Goal: Task Accomplishment & Management: Complete application form

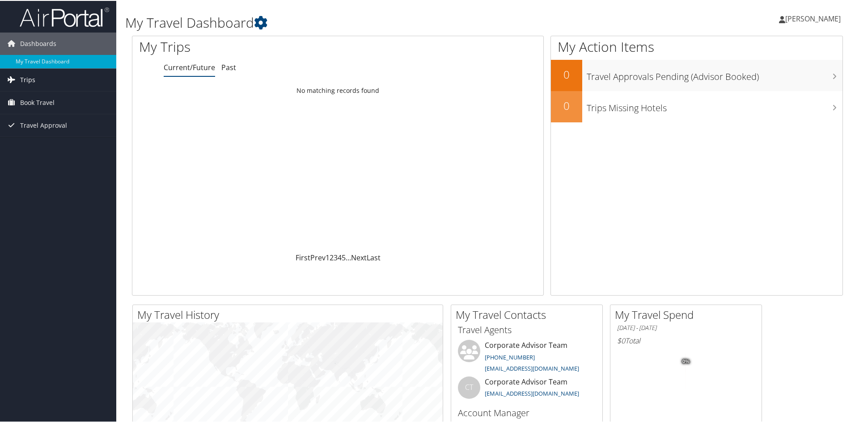
click at [70, 76] on link "Trips" at bounding box center [58, 79] width 116 height 22
click at [70, 137] on link "Book Travel" at bounding box center [58, 142] width 116 height 22
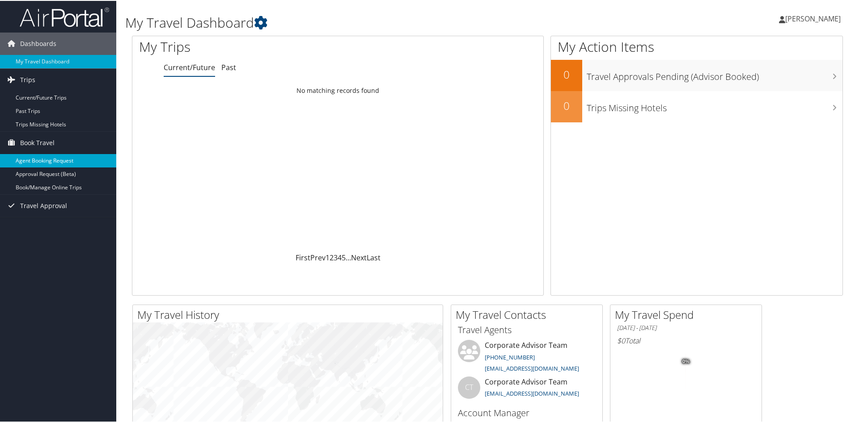
click at [81, 160] on link "Agent Booking Request" at bounding box center [58, 159] width 116 height 13
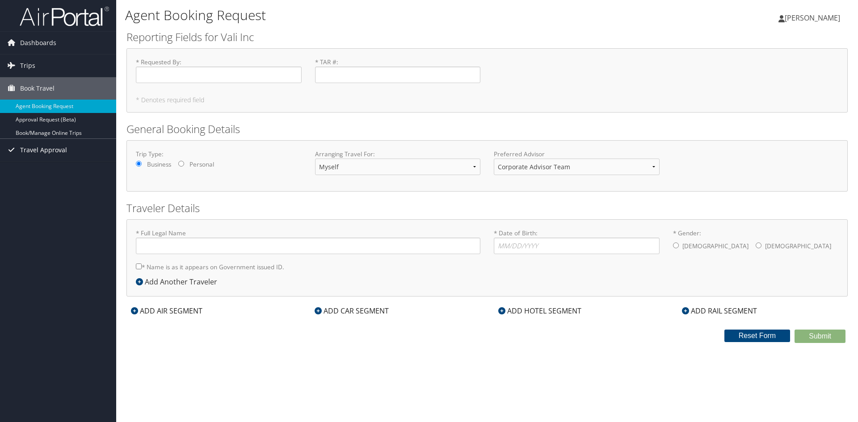
type input "[PERSON_NAME]"
click at [215, 69] on input "* Requested By : Required" at bounding box center [219, 75] width 166 height 17
click at [293, 78] on input "[PERSON_NAME]" at bounding box center [219, 75] width 166 height 17
type input "[PERSON_NAME]"
click at [340, 72] on input "* TAR # : Required" at bounding box center [398, 75] width 166 height 17
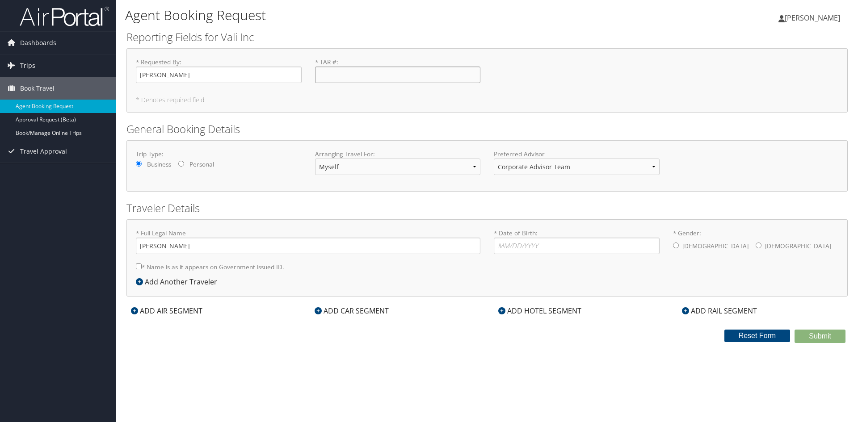
type input "TAR 25-064: [PERSON_NAME]"
click at [570, 171] on select "Corporate Advisor Team Corporate Advisor Team" at bounding box center [577, 167] width 166 height 17
click at [341, 251] on input "[PERSON_NAME]" at bounding box center [308, 246] width 345 height 17
click at [549, 244] on input "* Date of Birth: Invalid Date" at bounding box center [577, 246] width 166 height 17
type input "[DATE]"
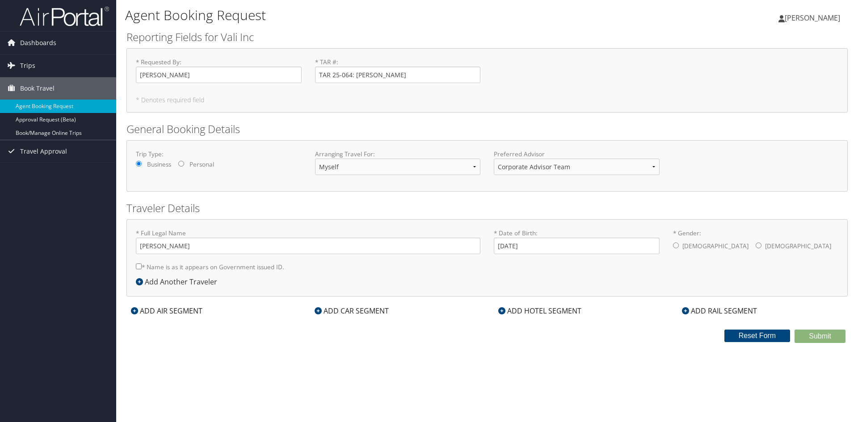
click at [676, 241] on div "[DEMOGRAPHIC_DATA] [DEMOGRAPHIC_DATA]" at bounding box center [756, 247] width 166 height 18
click at [253, 264] on label "* Name is as it appears on Government issued ID." at bounding box center [210, 267] width 148 height 17
click at [142, 264] on input "* Name is as it appears on Government issued ID." at bounding box center [139, 267] width 6 height 6
checkbox input "true"
click at [148, 311] on div "ADD AIR SEGMENT" at bounding box center [166, 311] width 80 height 11
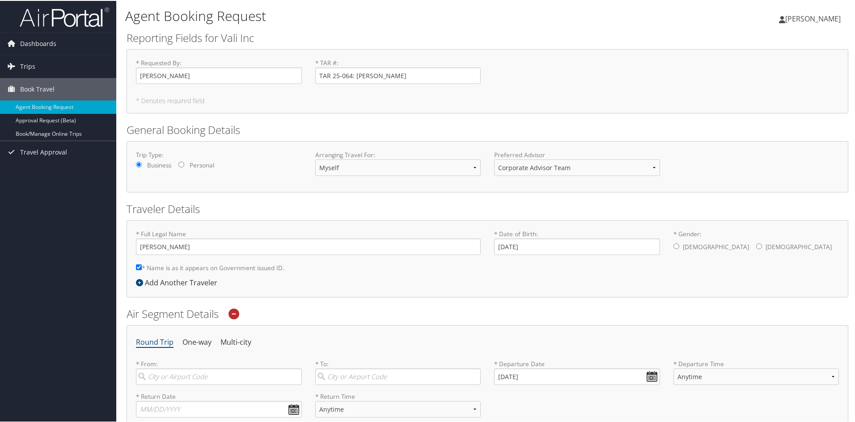
scroll to position [196, 0]
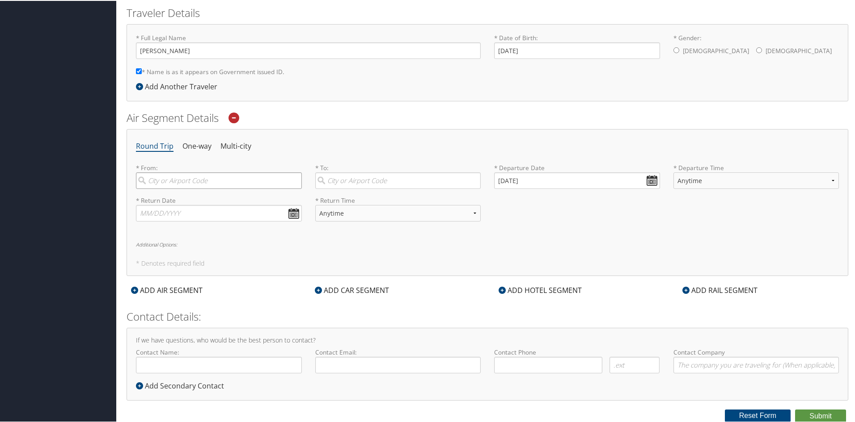
click at [201, 183] on input "search" at bounding box center [219, 180] width 166 height 17
click at [233, 194] on div "Huntsville (HSV AL)" at bounding box center [220, 199] width 154 height 12
click at [233, 188] on input "[GEOGRAPHIC_DATA]" at bounding box center [219, 180] width 166 height 17
type input "Huntsville (HSV AL)"
click at [346, 181] on input "search" at bounding box center [398, 180] width 166 height 17
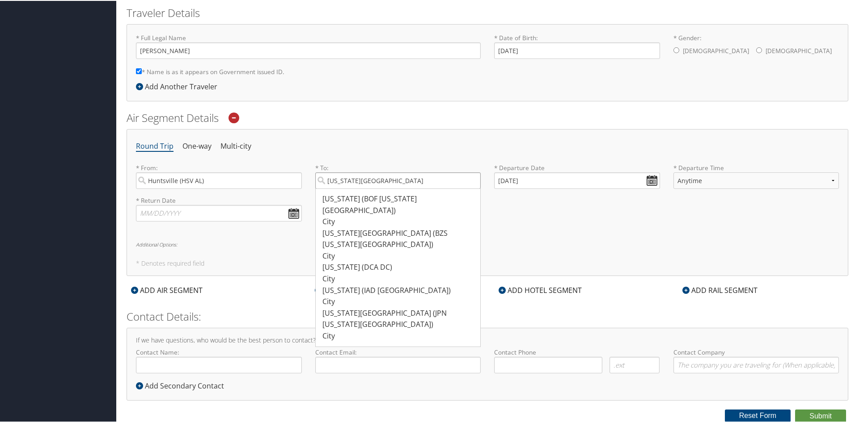
type input "[US_STATE][GEOGRAPHIC_DATA]"
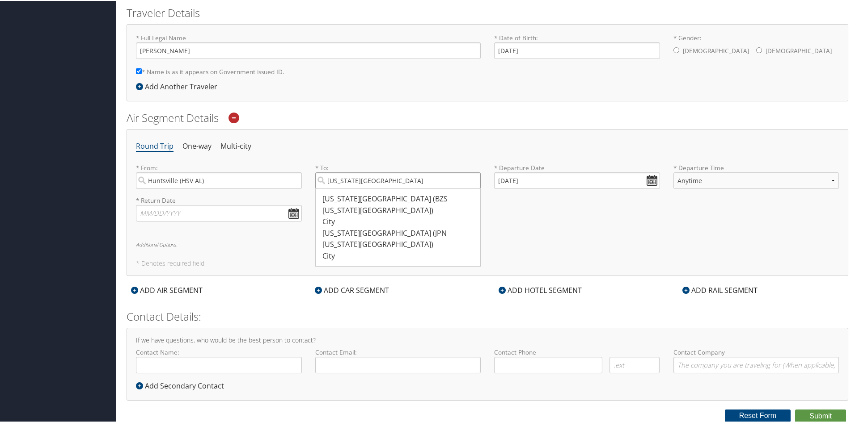
drag, startPoint x: 414, startPoint y: 177, endPoint x: 221, endPoint y: 192, distance: 193.6
click at [221, 192] on div "* From: [GEOGRAPHIC_DATA] (HSV AL) Required * To: [US_STATE][GEOGRAPHIC_DATA] […" at bounding box center [487, 179] width 716 height 33
type input "V"
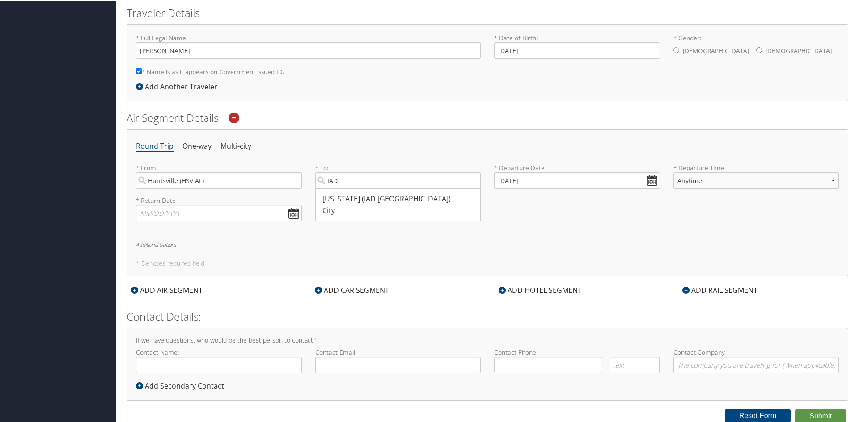
click at [390, 190] on div "* To: IAD [US_STATE] ([GEOGRAPHIC_DATA] [GEOGRAPHIC_DATA]) City 5165 5165 Requi…" at bounding box center [397, 179] width 179 height 33
click at [381, 183] on input "IAD" at bounding box center [398, 180] width 166 height 17
click at [374, 200] on div "[US_STATE] (IAD [GEOGRAPHIC_DATA])" at bounding box center [399, 199] width 154 height 12
click at [374, 188] on input "IAD" at bounding box center [398, 180] width 166 height 17
type input "[US_STATE] (IAD [GEOGRAPHIC_DATA])"
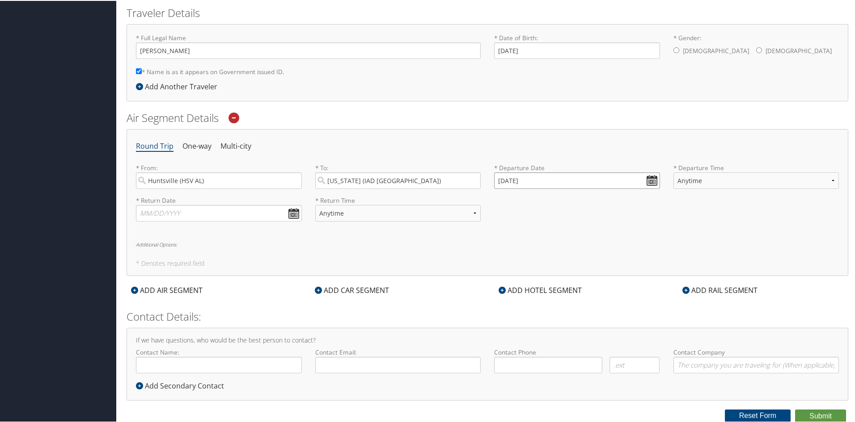
click at [653, 181] on input "[DATE]" at bounding box center [577, 180] width 166 height 17
click at [520, 255] on td "15" at bounding box center [517, 253] width 12 height 12
type input "[DATE]"
click at [702, 185] on select "Anytime Early Morning (5AM-7AM) Morning (7AM-12PM) Afternoon (12PM-5PM) Evening…" at bounding box center [756, 180] width 166 height 17
click at [673, 172] on select "Anytime Early Morning (5AM-7AM) Morning (7AM-12PM) Afternoon (12PM-5PM) Evening…" at bounding box center [756, 180] width 166 height 17
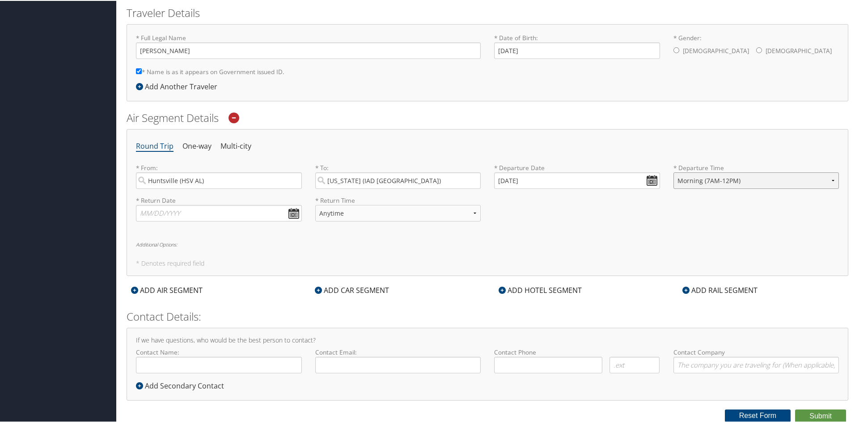
click at [719, 173] on select "Anytime Early Morning (5AM-7AM) Morning (7AM-12PM) Afternoon (12PM-5PM) Evening…" at bounding box center [756, 180] width 166 height 17
click at [673, 172] on select "Anytime Early Morning (5AM-7AM) Morning (7AM-12PM) Afternoon (12PM-5PM) Evening…" at bounding box center [756, 180] width 166 height 17
click at [719, 195] on div "* From: [GEOGRAPHIC_DATA] (HSV AL) Required * To: [US_STATE] ([GEOGRAPHIC_DATA]…" at bounding box center [487, 196] width 703 height 66
click at [714, 218] on div "* Return Date Dates must be valid * Return Time Anytime Early Morning (5AM-7AM)…" at bounding box center [487, 211] width 716 height 33
click at [754, 181] on select "Anytime Early Morning (5AM-7AM) Morning (7AM-12PM) Afternoon (12PM-5PM) Evening…" at bounding box center [756, 180] width 166 height 17
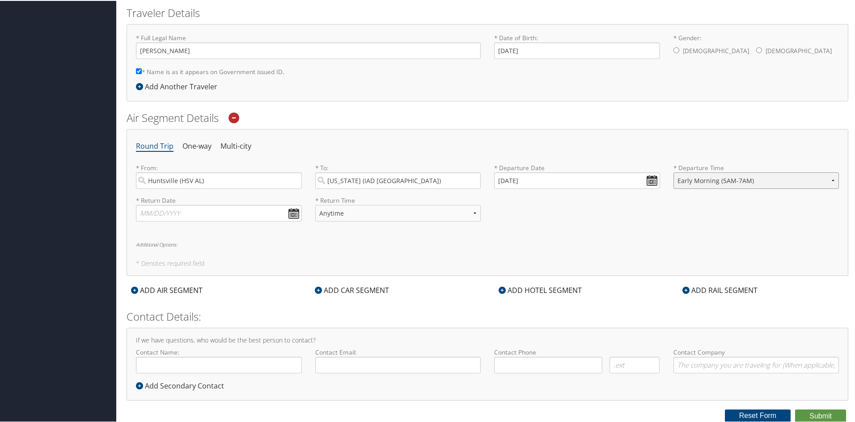
select select "7AM-12PM"
click at [673, 172] on select "Anytime Early Morning (5AM-7AM) Morning (7AM-12PM) Afternoon (12PM-5PM) Evening…" at bounding box center [756, 180] width 166 height 17
click at [623, 245] on h6 "Additional Options:" at bounding box center [487, 243] width 703 height 5
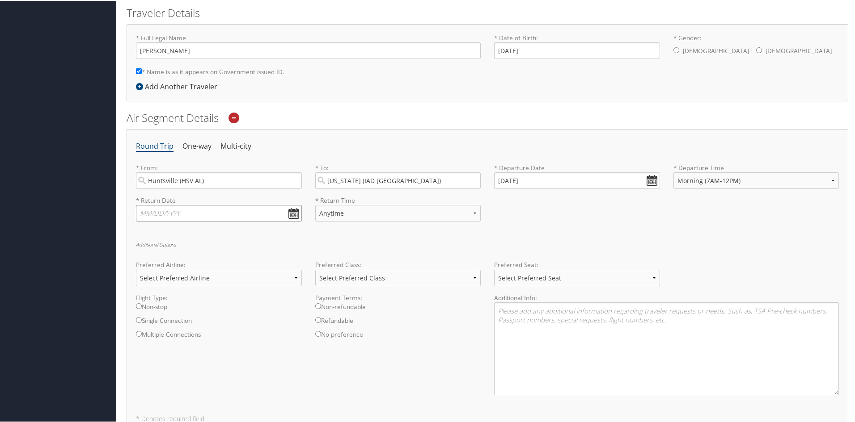
click at [181, 218] on input "text" at bounding box center [219, 212] width 166 height 17
click at [191, 284] on td "17" at bounding box center [187, 285] width 12 height 12
type input "[DATE]"
click at [350, 208] on select "Anytime Early Morning (5AM-7AM) Morning (7AM-12PM) Afternoon (12PM-5PM) Evening…" at bounding box center [398, 212] width 166 height 17
select select "5PM-10PM"
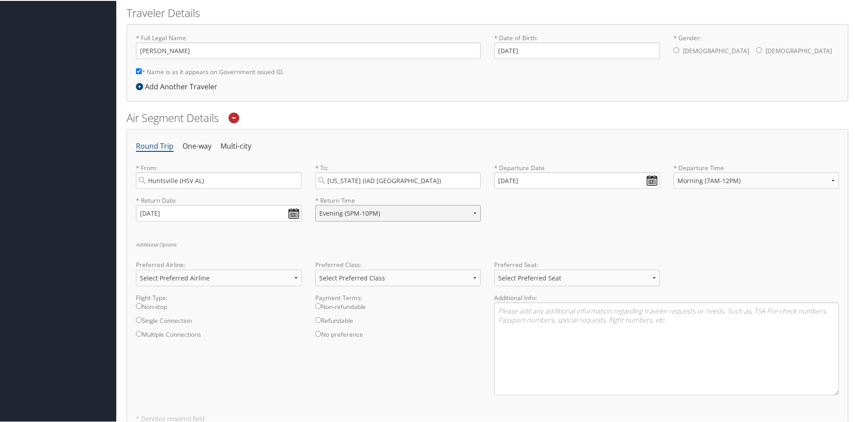
click at [315, 204] on select "Anytime Early Morning (5AM-7AM) Morning (7AM-12PM) Afternoon (12PM-5PM) Evening…" at bounding box center [398, 212] width 166 height 17
click at [545, 212] on div "* Return Date [DATE] Dates must be valid * Return Time Anytime Early Morning (5…" at bounding box center [487, 211] width 716 height 33
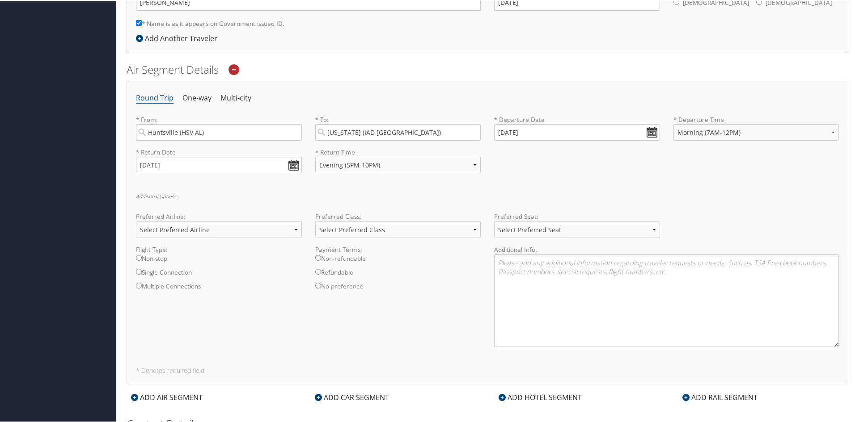
scroll to position [352, 0]
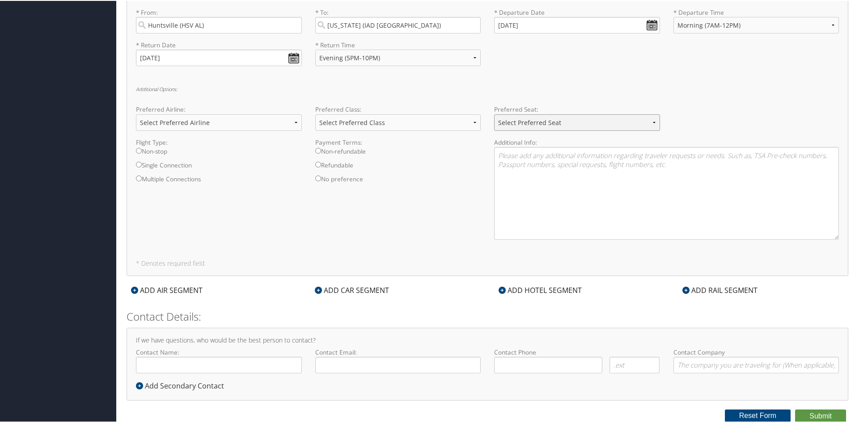
click at [571, 128] on select "Select Preferred Seat Aisle Window Middle" at bounding box center [577, 122] width 166 height 17
click at [494, 114] on select "Select Preferred Seat Aisle Window Middle" at bounding box center [577, 122] width 166 height 17
drag, startPoint x: 534, startPoint y: 124, endPoint x: 531, endPoint y: 130, distance: 6.4
click at [534, 124] on select "Select Preferred Seat Aisle Window Middle" at bounding box center [577, 122] width 166 height 17
click at [494, 114] on select "Select Preferred Seat Aisle Window Middle" at bounding box center [577, 122] width 166 height 17
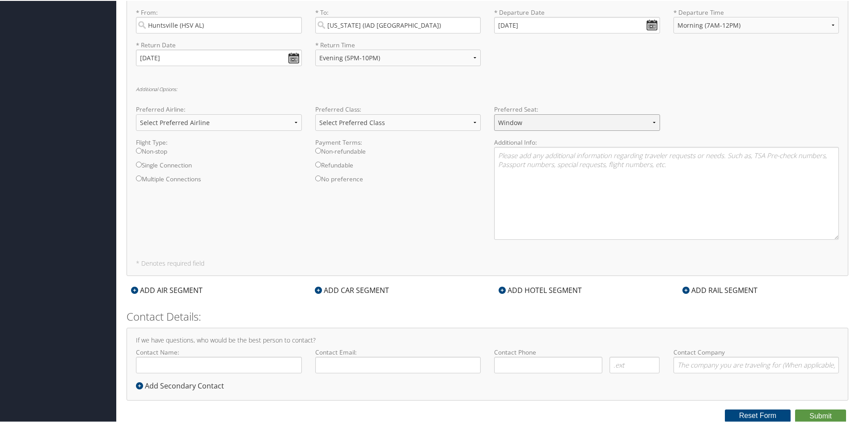
drag, startPoint x: 515, startPoint y: 123, endPoint x: 514, endPoint y: 128, distance: 4.6
click at [515, 123] on select "Select Preferred Seat Aisle Window Middle" at bounding box center [577, 122] width 166 height 17
select select "Aisle"
click at [494, 114] on select "Select Preferred Seat Aisle Window Middle" at bounding box center [577, 122] width 166 height 17
click at [356, 121] on select "Select Preferred Class Economy Economy Plus Business First Class" at bounding box center [398, 122] width 166 height 17
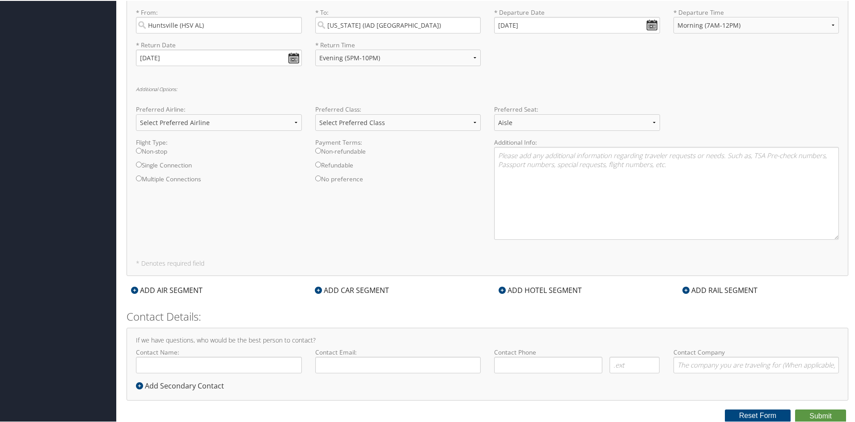
click at [286, 152] on label "Non-stop" at bounding box center [219, 153] width 166 height 14
click at [142, 152] on input "Non-stop" at bounding box center [139, 150] width 6 height 6
radio input "true"
click at [241, 122] on select "Select Preferred Airline Delta United Airlines American Airlines Southwest Airl…" at bounding box center [219, 122] width 166 height 17
click at [239, 80] on div "Round Trip One-way Multi-city * From: [GEOGRAPHIC_DATA] (HSV AL) Required * To:…" at bounding box center [486, 124] width 721 height 303
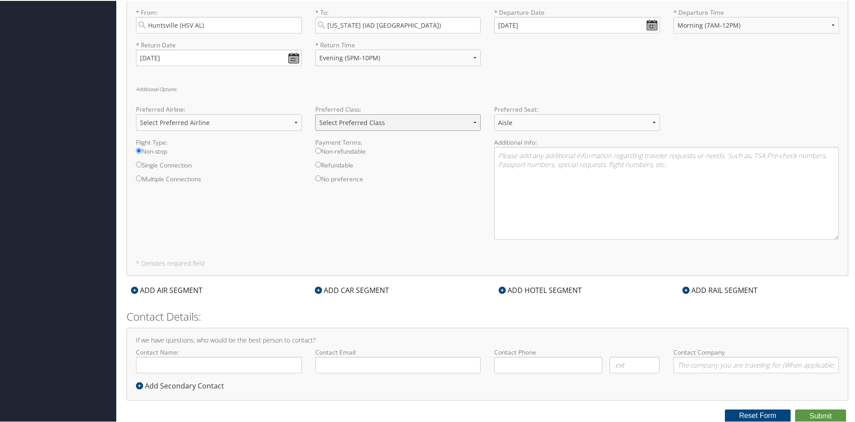
click at [430, 126] on select "Select Preferred Class Economy Economy Plus Business First Class" at bounding box center [398, 122] width 166 height 17
click at [332, 128] on select "Select Preferred Class Economy Economy Plus Business First Class" at bounding box center [398, 122] width 166 height 17
click at [315, 114] on select "Select Preferred Class Economy Economy Plus Business First Class" at bounding box center [398, 122] width 166 height 17
click at [157, 294] on div "ADD AIR SEGMENT" at bounding box center [166, 289] width 80 height 11
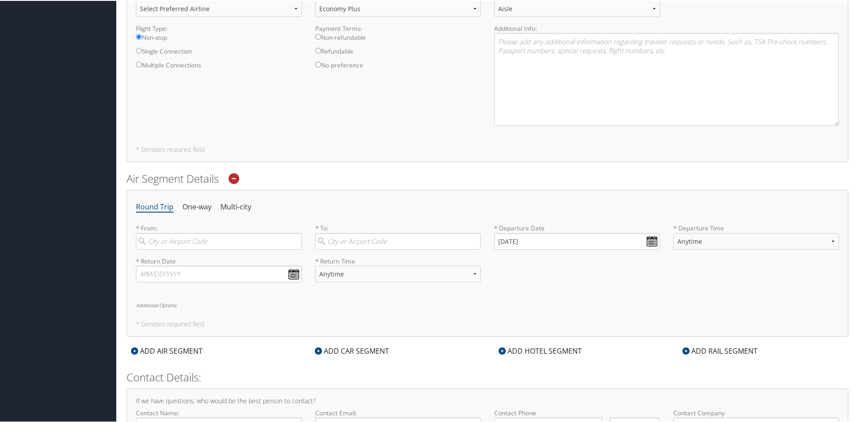
scroll to position [526, 0]
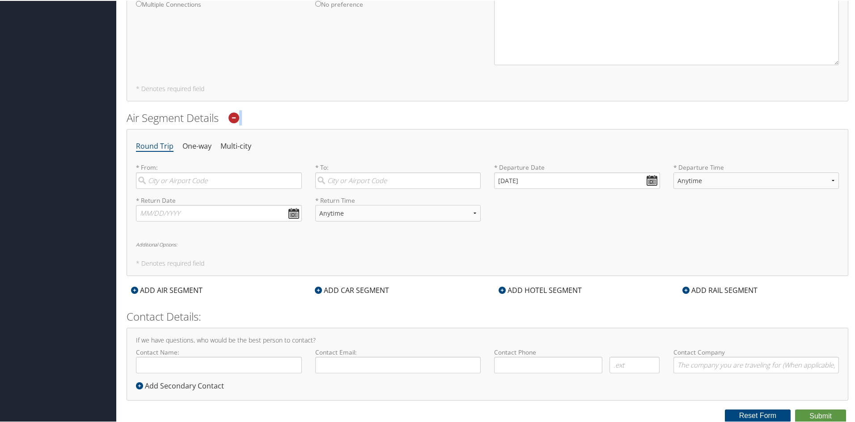
click at [241, 116] on div at bounding box center [233, 116] width 25 height 15
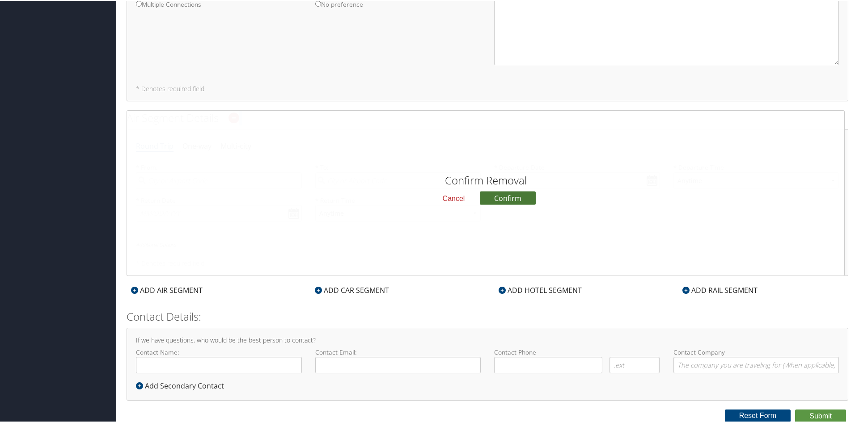
click at [496, 196] on button "Confirm" at bounding box center [508, 197] width 56 height 13
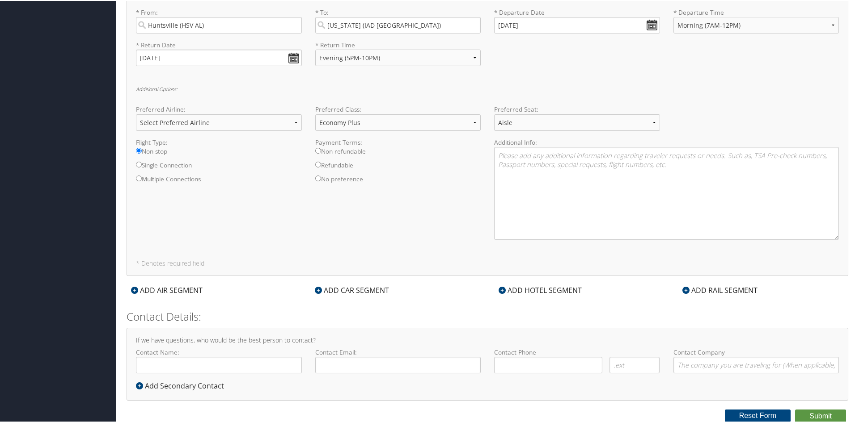
scroll to position [262, 0]
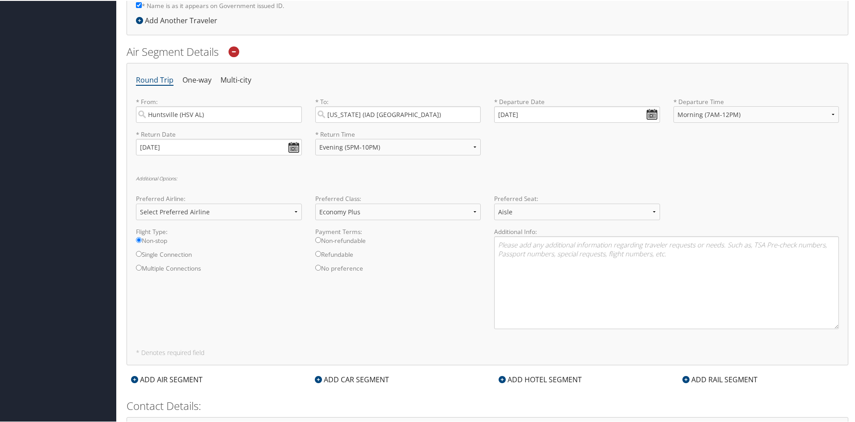
click at [411, 221] on div "Preferred Class: Select Preferred Class Economy Economy Plus Business First Cla…" at bounding box center [397, 210] width 179 height 33
click at [416, 215] on select "Select Preferred Class Economy Economy Plus Business First Class" at bounding box center [398, 211] width 166 height 17
select select "Select Preferred Class"
click at [315, 203] on select "Select Preferred Class Economy Economy Plus Business First Class" at bounding box center [398, 211] width 166 height 17
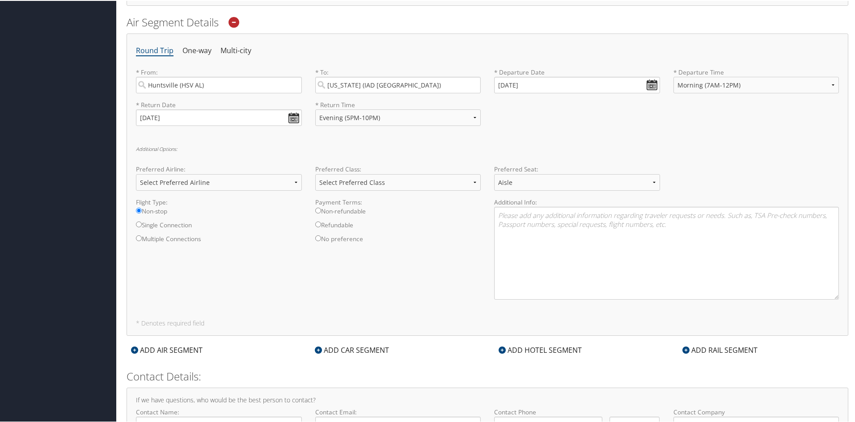
scroll to position [352, 0]
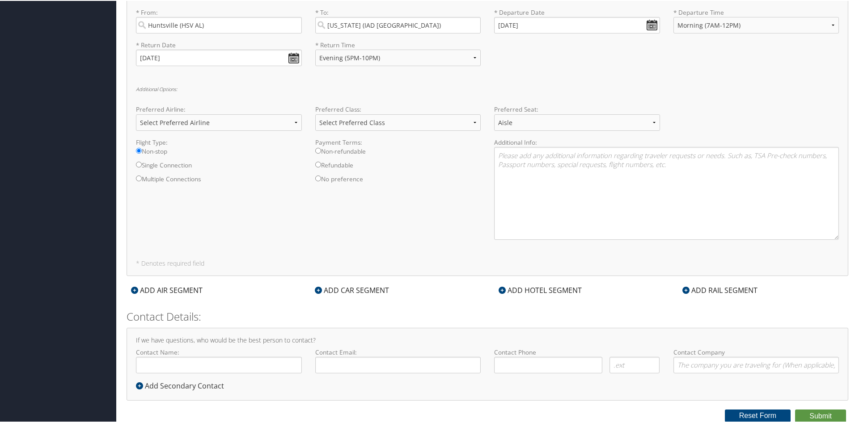
drag, startPoint x: 533, startPoint y: 276, endPoint x: 530, endPoint y: 280, distance: 5.1
click at [533, 276] on form "Reporting Fields for Vali Inc * Requested By : [PERSON_NAME] Required * TAR # :…" at bounding box center [486, 50] width 721 height 745
click at [526, 287] on div "ADD HOTEL SEGMENT" at bounding box center [540, 289] width 92 height 11
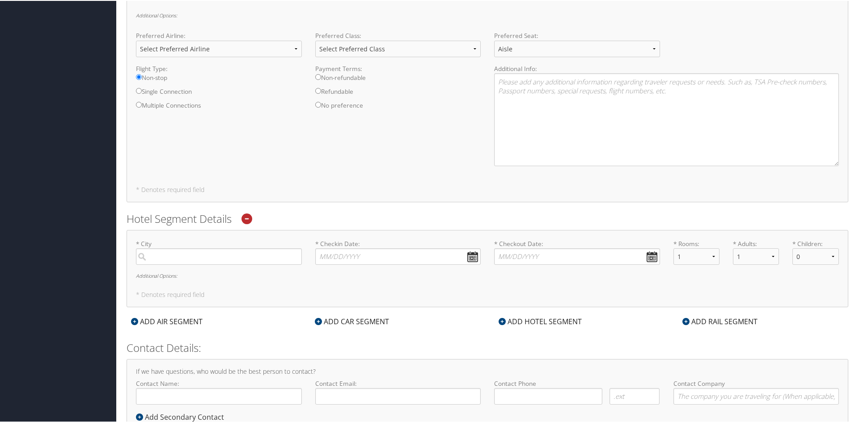
scroll to position [457, 0]
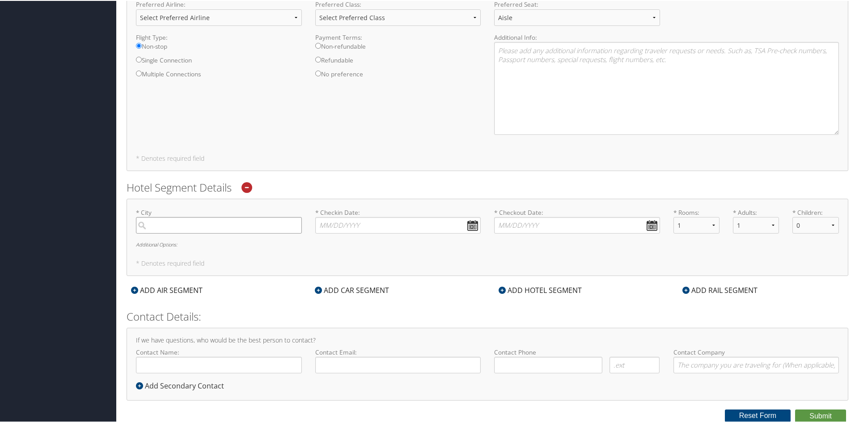
click at [215, 228] on input "search" at bounding box center [219, 224] width 166 height 17
type input "e"
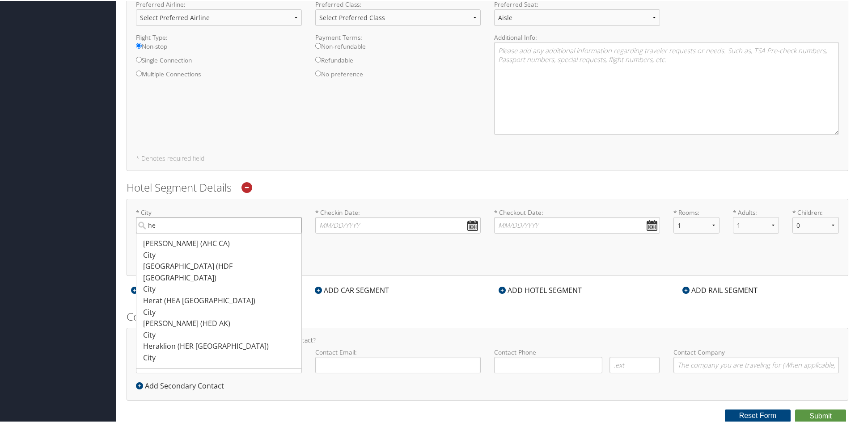
type input "h"
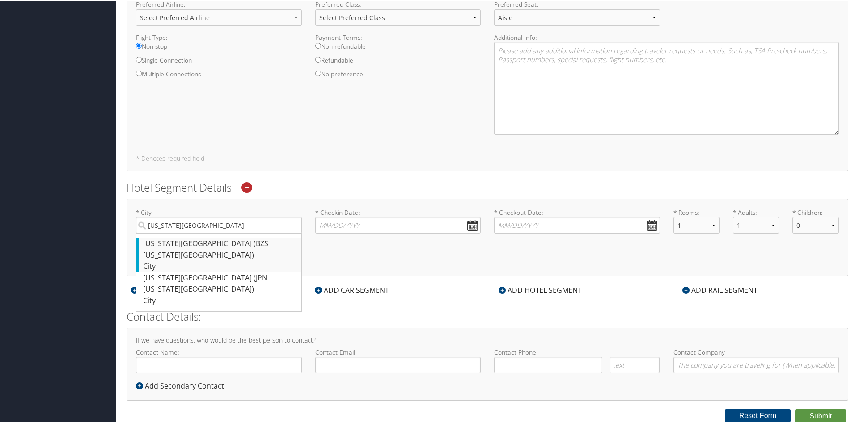
click at [210, 260] on div "City" at bounding box center [220, 266] width 154 height 12
click at [210, 233] on input "[US_STATE][GEOGRAPHIC_DATA]" at bounding box center [219, 224] width 166 height 17
type input "[US_STATE][GEOGRAPHIC_DATA]"
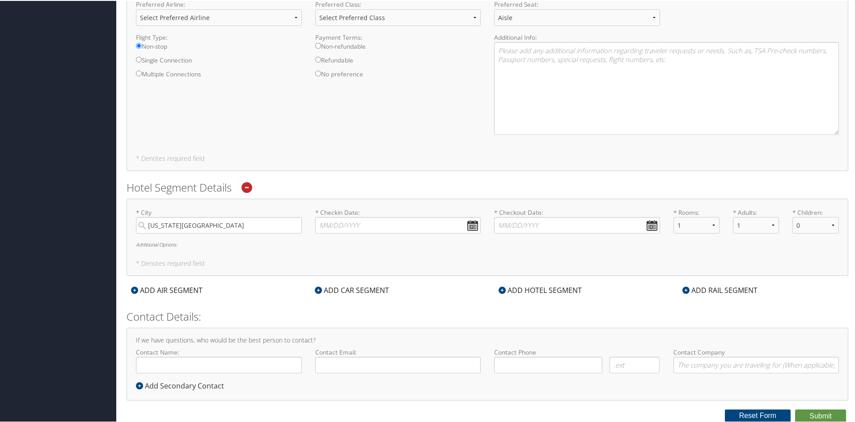
click at [362, 215] on label "* Checkin Date: Dates must be valid" at bounding box center [398, 219] width 166 height 25
click at [362, 216] on input "* Checkin Date: Dates must be valid" at bounding box center [398, 224] width 166 height 17
click at [340, 300] on td "15" at bounding box center [339, 297] width 12 height 12
type input "[DATE]"
drag, startPoint x: 549, startPoint y: 228, endPoint x: 548, endPoint y: 233, distance: 4.7
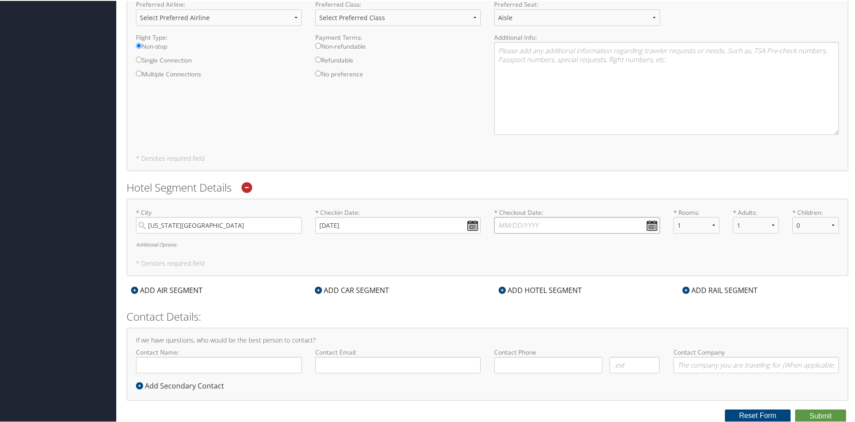
click at [549, 229] on input "* Checkout Date: Dates must be valid" at bounding box center [577, 224] width 166 height 17
click at [547, 297] on td "17" at bounding box center [543, 297] width 12 height 12
type input "[DATE]"
click at [193, 363] on input "Contact Name:" at bounding box center [219, 364] width 166 height 17
type input "[PERSON_NAME]"
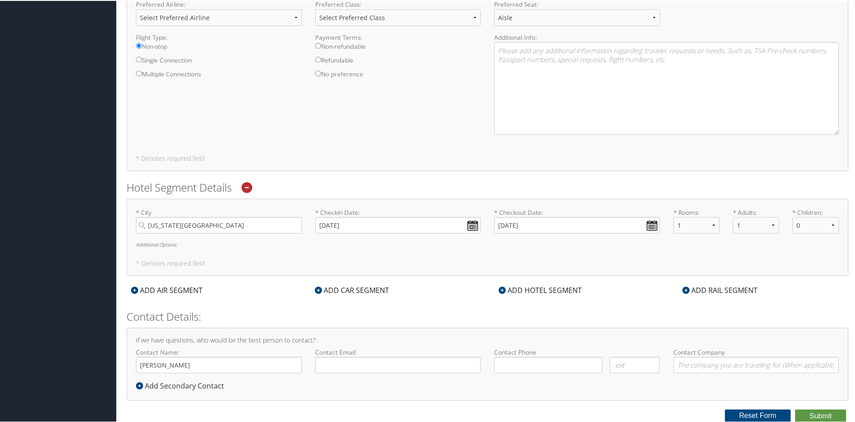
click at [366, 355] on label "Contact Email:" at bounding box center [398, 359] width 166 height 25
click at [366, 356] on input "Contact Email:" at bounding box center [398, 364] width 166 height 17
click at [366, 363] on input "Contact Email:" at bounding box center [398, 364] width 166 height 17
click at [402, 367] on input "[PERSON_NAME][EMAIL_ADDRESS][DOMAIN_NAME]" at bounding box center [398, 364] width 166 height 17
drag, startPoint x: 402, startPoint y: 367, endPoint x: 365, endPoint y: 371, distance: 37.3
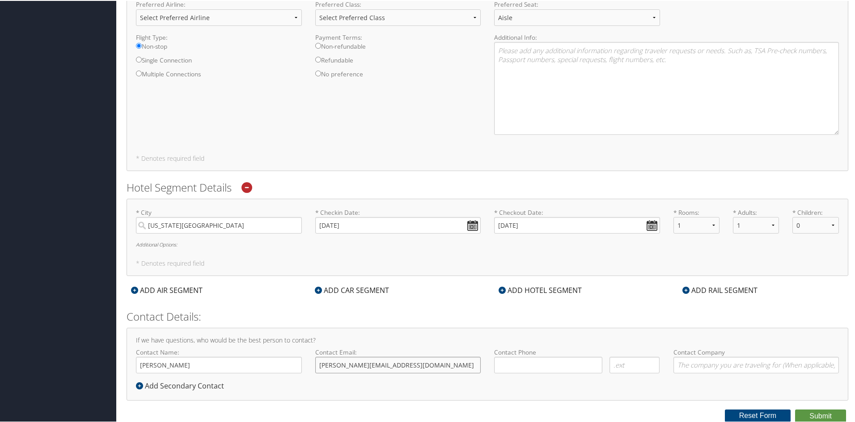
click at [365, 371] on input "[PERSON_NAME][EMAIL_ADDRESS][DOMAIN_NAME]" at bounding box center [398, 364] width 166 height 17
type input "[PERSON_NAME][EMAIL_ADDRESS][PERSON_NAME][DOMAIN_NAME]"
click at [510, 368] on input "( ) -" at bounding box center [548, 364] width 108 height 17
type input "[PHONE_NUMBER]"
click at [747, 370] on input "Contact Company" at bounding box center [756, 364] width 166 height 17
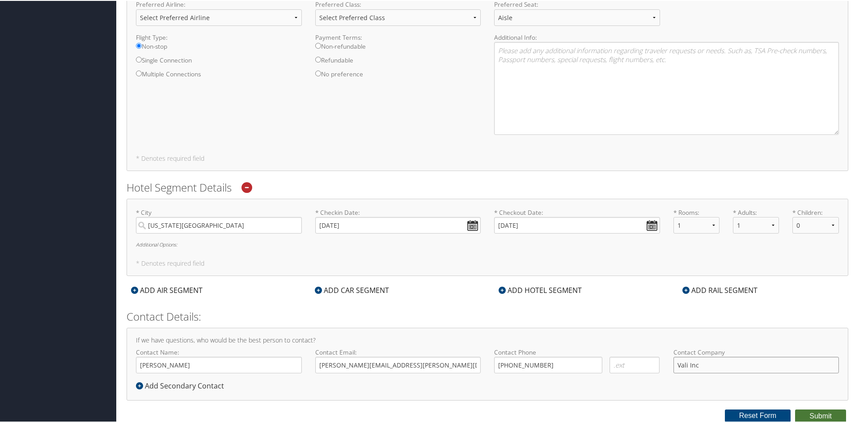
type input "Vali Inc"
click at [825, 413] on button "Submit" at bounding box center [820, 415] width 51 height 13
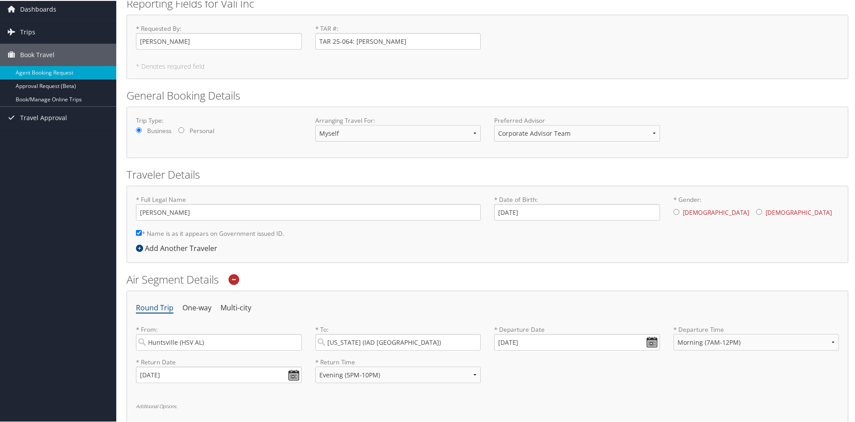
click at [688, 209] on label "[DEMOGRAPHIC_DATA]" at bounding box center [715, 211] width 66 height 17
click at [679, 209] on input "* Gender: [DEMOGRAPHIC_DATA] [DEMOGRAPHIC_DATA]" at bounding box center [676, 211] width 6 height 6
radio input "true"
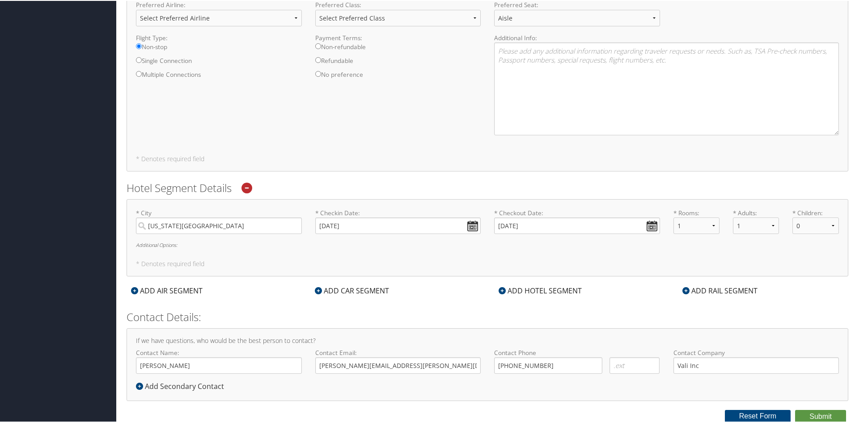
scroll to position [457, 0]
click at [825, 409] on button "Submit" at bounding box center [820, 415] width 51 height 13
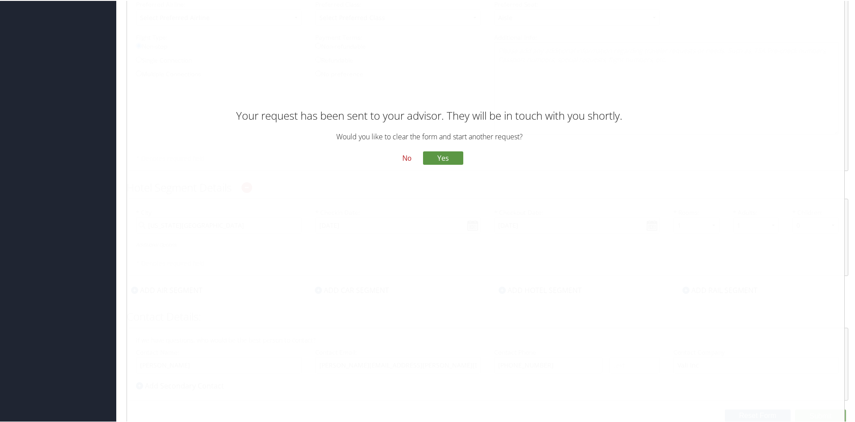
click at [398, 156] on button "No" at bounding box center [406, 157] width 23 height 15
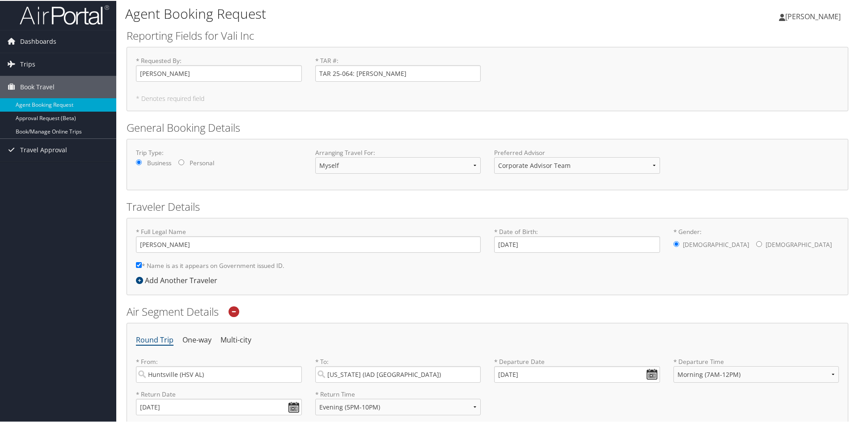
scroll to position [0, 0]
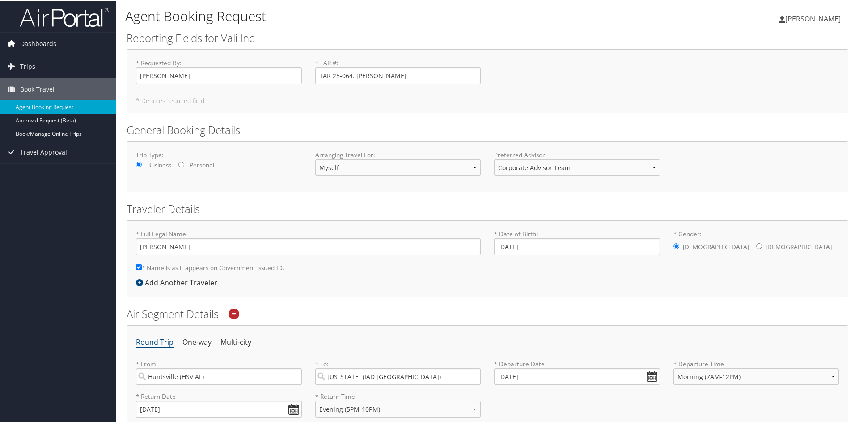
click at [68, 42] on link "Dashboards" at bounding box center [58, 43] width 116 height 22
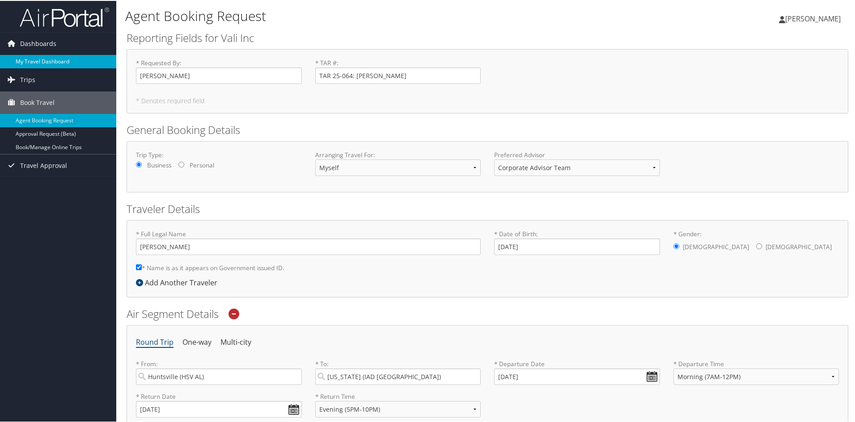
click at [76, 57] on link "My Travel Dashboard" at bounding box center [58, 60] width 116 height 13
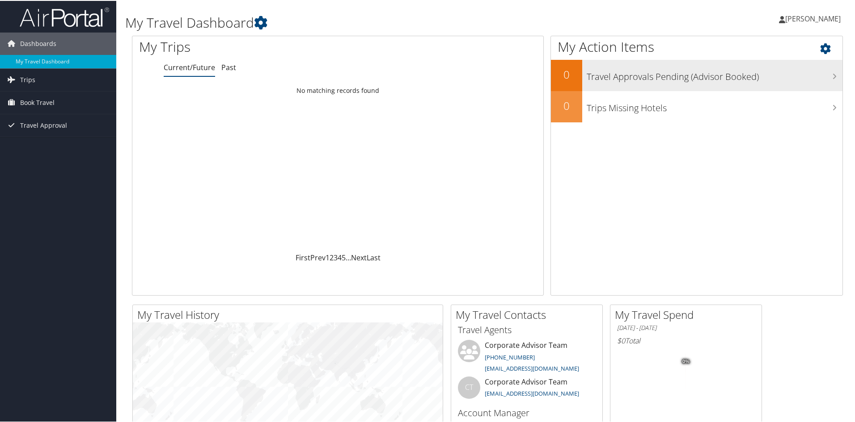
scroll to position [223, 0]
